Goal: Information Seeking & Learning: Learn about a topic

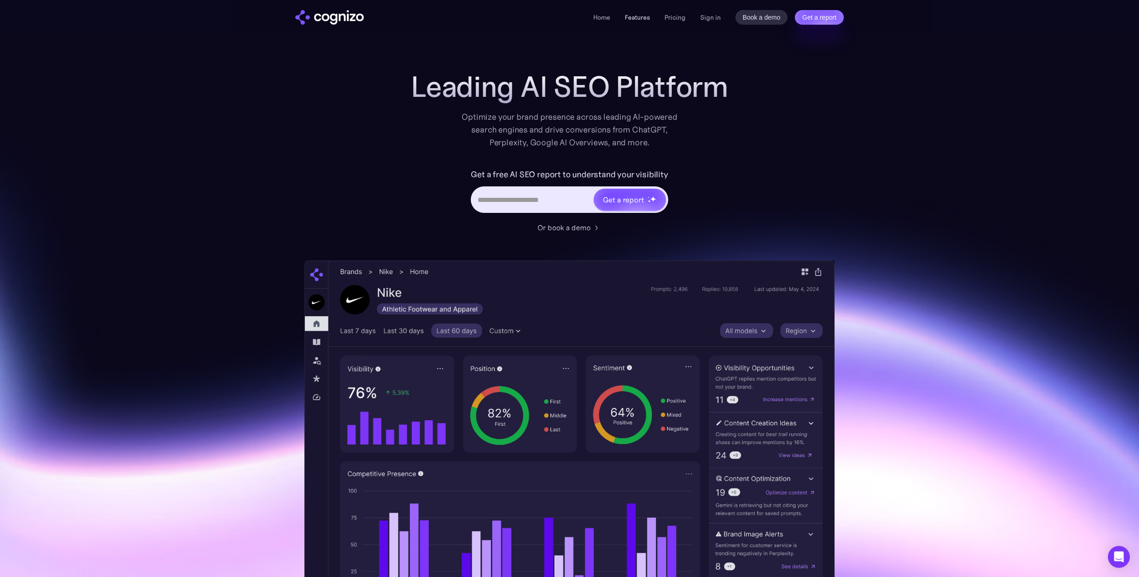
click at [637, 20] on link "Features" at bounding box center [637, 17] width 25 height 8
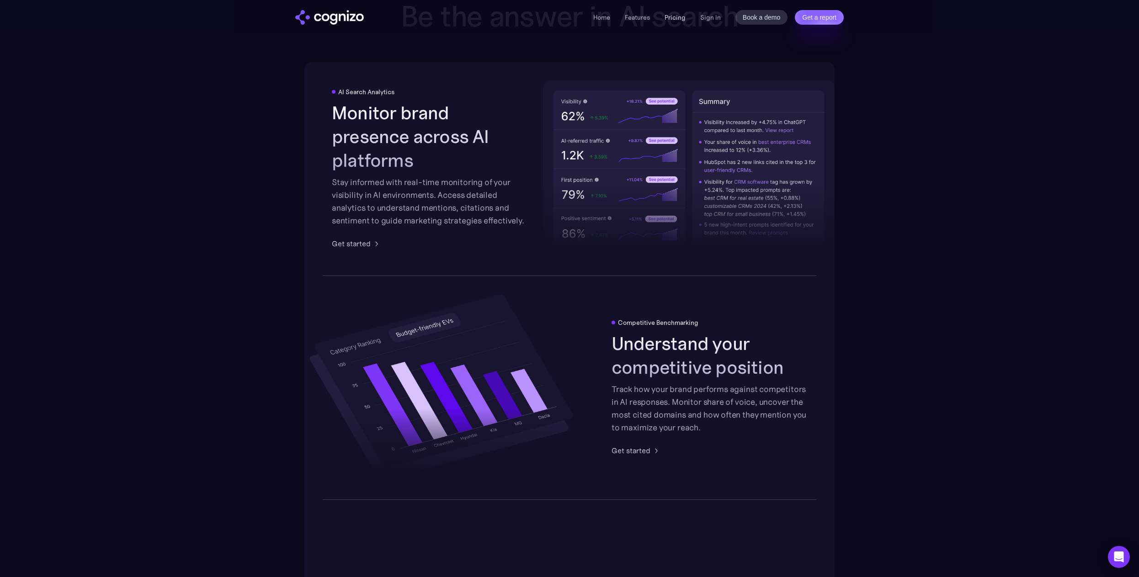
click at [674, 20] on link "Pricing" at bounding box center [674, 17] width 21 height 8
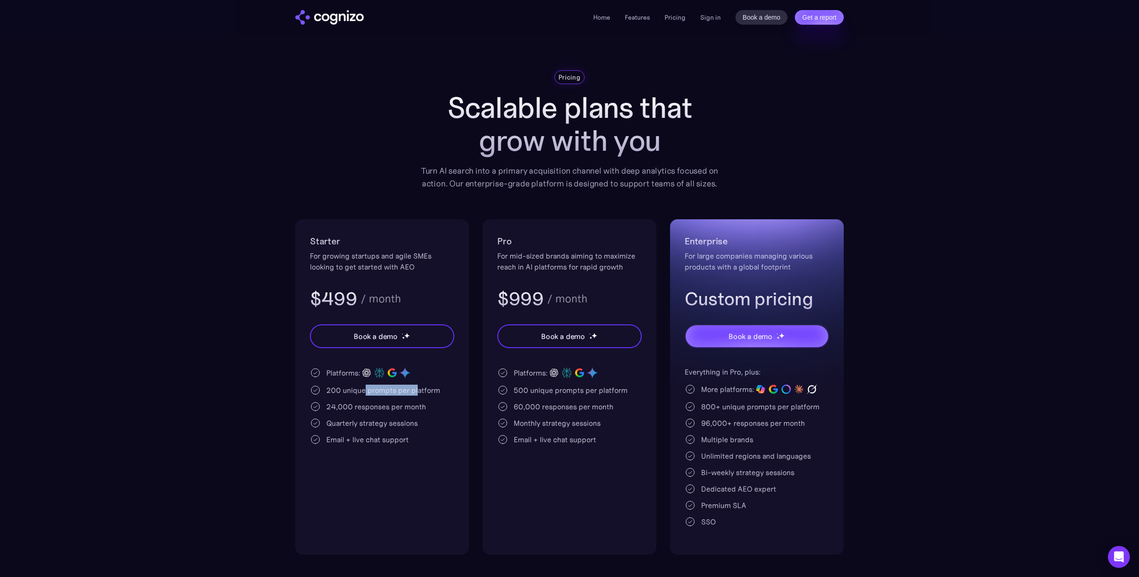
drag, startPoint x: 365, startPoint y: 392, endPoint x: 413, endPoint y: 396, distance: 48.2
click at [417, 395] on div "200 unique prompts per platform" at bounding box center [383, 390] width 114 height 11
drag, startPoint x: 348, startPoint y: 410, endPoint x: 389, endPoint y: 413, distance: 40.8
click at [389, 413] on div "Platforms: 200 unique prompts per platform 24,000 responses per month Quarterly…" at bounding box center [382, 405] width 144 height 79
drag, startPoint x: 352, startPoint y: 429, endPoint x: 386, endPoint y: 430, distance: 34.3
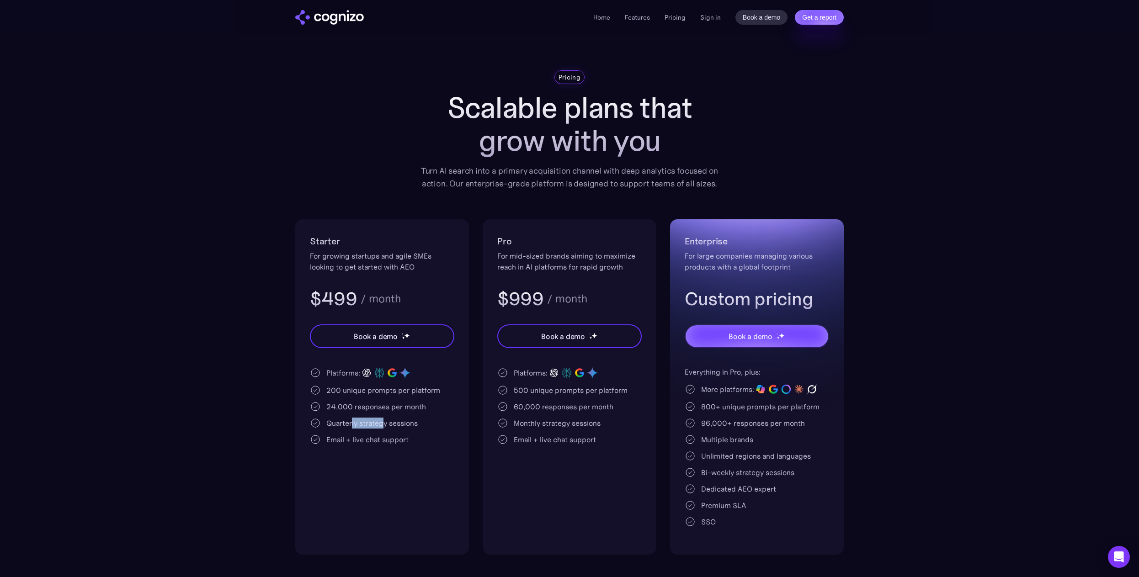
click at [386, 430] on div "Platforms: 200 unique prompts per platform 24,000 responses per month Quarterly…" at bounding box center [382, 405] width 144 height 79
drag, startPoint x: 384, startPoint y: 442, endPoint x: 397, endPoint y: 442, distance: 13.2
click at [397, 442] on div "Email + live chat support" at bounding box center [367, 439] width 82 height 11
drag, startPoint x: 544, startPoint y: 418, endPoint x: 588, endPoint y: 418, distance: 44.8
click at [588, 418] on div "Monthly strategy sessions" at bounding box center [557, 423] width 87 height 11
